Goal: Task Accomplishment & Management: Manage account settings

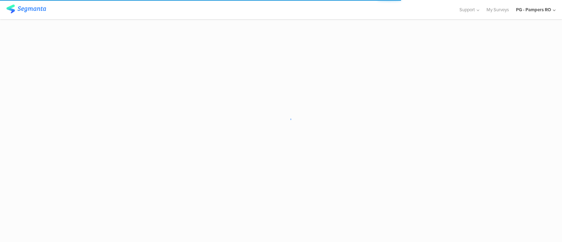
click at [535, 9] on div "PG - Pampers RO" at bounding box center [533, 9] width 35 height 7
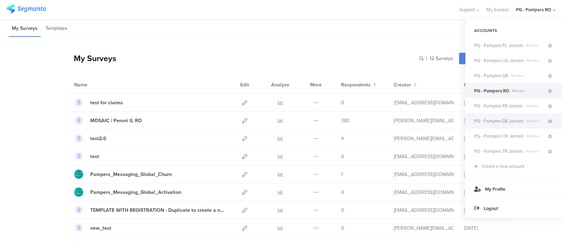
click at [497, 123] on span "PG - Pampers DE Janrain" at bounding box center [498, 121] width 49 height 7
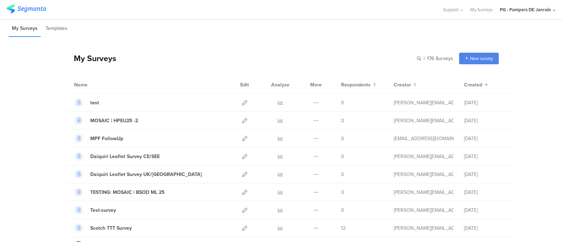
click at [411, 55] on div "My Surveys | 176 Surveys New survey Start from scratch Choose from templates" at bounding box center [283, 58] width 432 height 28
click at [414, 59] on div "My Surveys | 176 Surveys New survey Start from scratch Choose from templates" at bounding box center [283, 58] width 432 height 28
click at [414, 59] on input "text" at bounding box center [404, 59] width 98 height 12
type input "peroni"
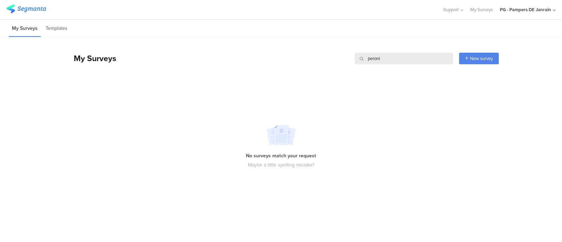
drag, startPoint x: 370, startPoint y: 60, endPoint x: 337, endPoint y: 60, distance: 33.4
click at [337, 60] on div "My Surveys [GEOGRAPHIC_DATA] [GEOGRAPHIC_DATA] New survey Start from scratch Ch…" at bounding box center [283, 58] width 432 height 28
click at [263, 63] on div "My Surveys New survey Start from scratch Choose from templates" at bounding box center [283, 58] width 432 height 28
